Goal: Transaction & Acquisition: Download file/media

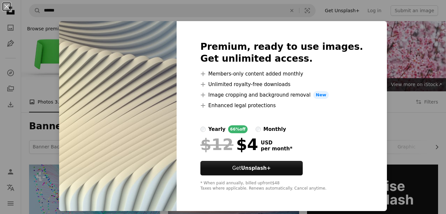
scroll to position [206, 0]
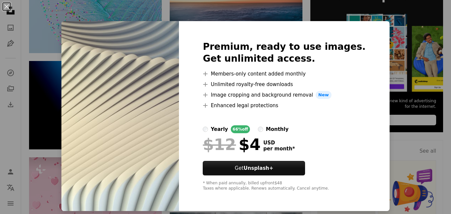
click at [179, 96] on img at bounding box center [120, 116] width 118 height 190
click at [359, 30] on div "Premium, ready to use images. Get unlimited access. A plus sign Members-only co…" at bounding box center [284, 116] width 210 height 190
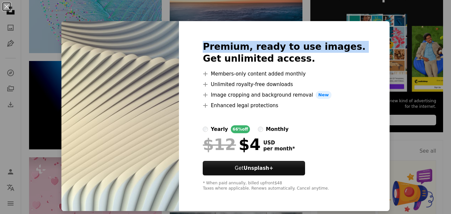
click at [359, 30] on div "Premium, ready to use images. Get unlimited access. A plus sign Members-only co…" at bounding box center [284, 116] width 210 height 190
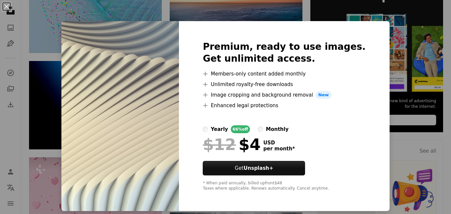
click at [235, 63] on h2 "Premium, ready to use images. Get unlimited access." at bounding box center [284, 53] width 163 height 24
click at [57, 113] on div "An X shape Premium, ready to use images. Get unlimited access. A plus sign Memb…" at bounding box center [225, 107] width 451 height 214
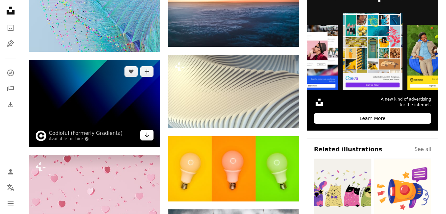
click at [149, 135] on icon "Download" at bounding box center [147, 135] width 4 height 5
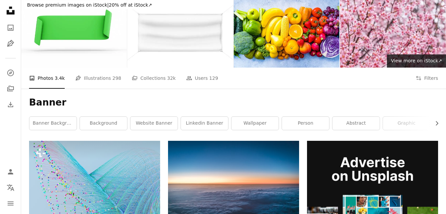
scroll to position [0, 0]
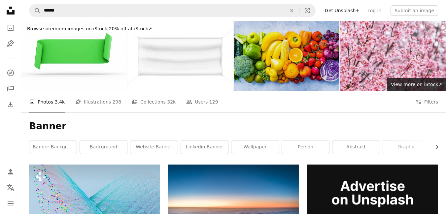
click at [288, 67] on img at bounding box center [287, 56] width 106 height 70
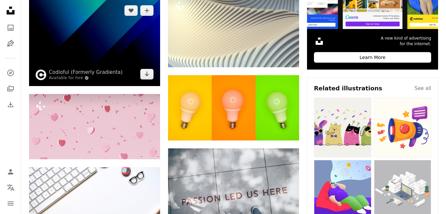
scroll to position [272, 0]
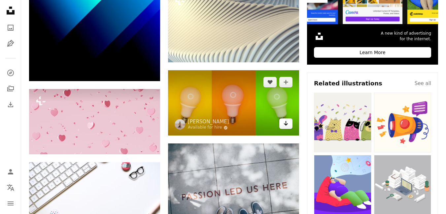
click at [285, 125] on icon "Download" at bounding box center [286, 123] width 4 height 5
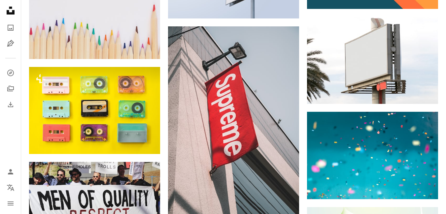
scroll to position [576, 0]
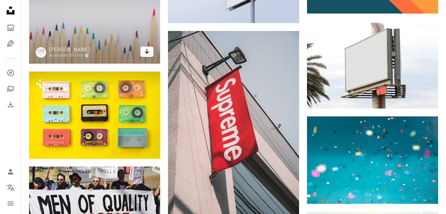
click at [148, 53] on icon "Arrow pointing down" at bounding box center [146, 52] width 5 height 8
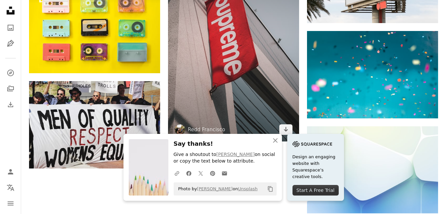
scroll to position [679, 0]
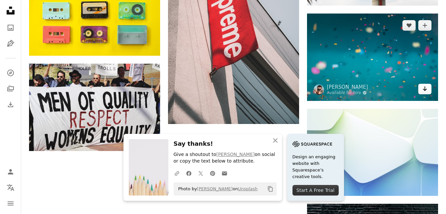
click at [423, 91] on icon "Arrow pointing down" at bounding box center [425, 89] width 5 height 8
